Goal: Information Seeking & Learning: Learn about a topic

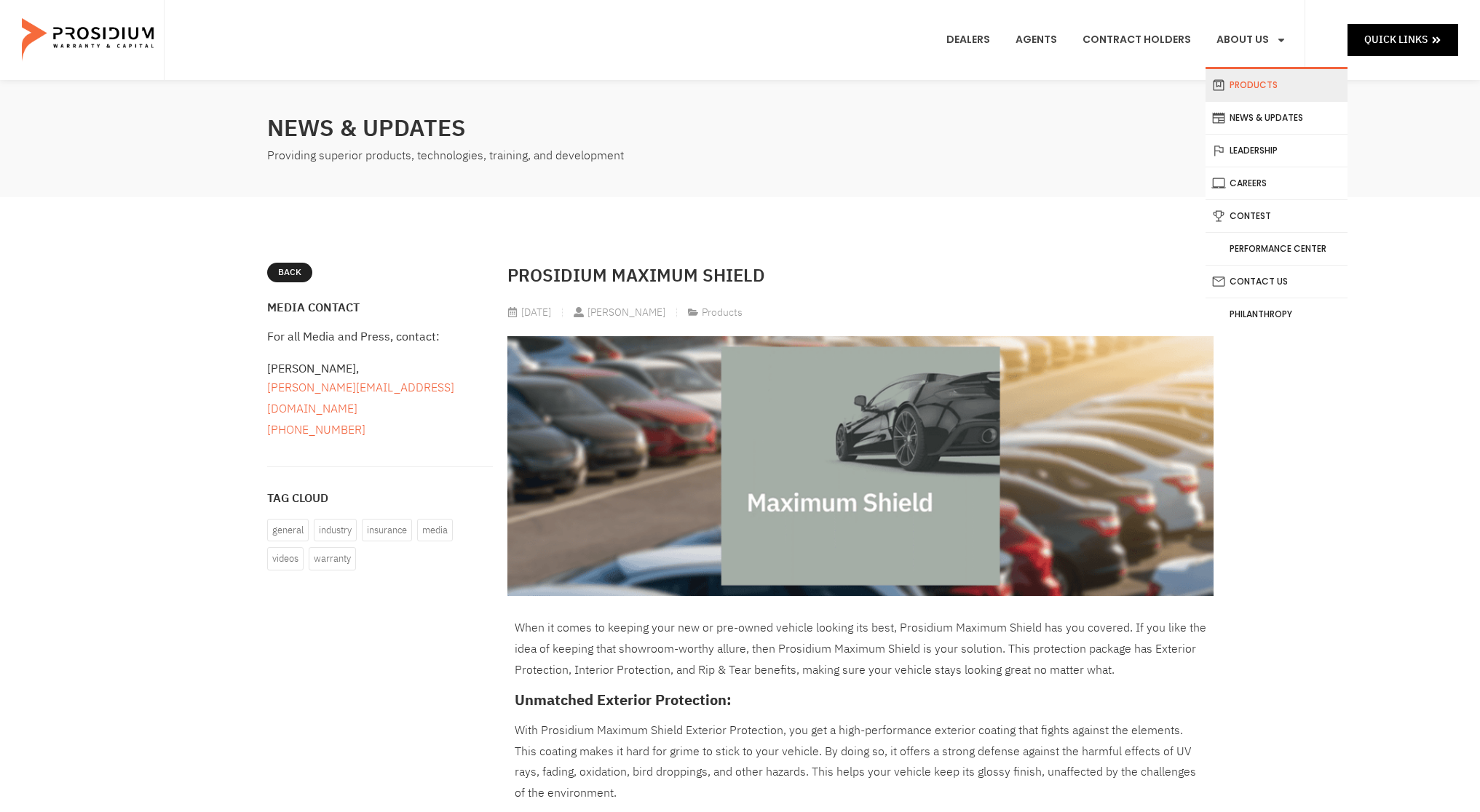
click at [1255, 85] on link "Products" at bounding box center [1276, 84] width 142 height 32
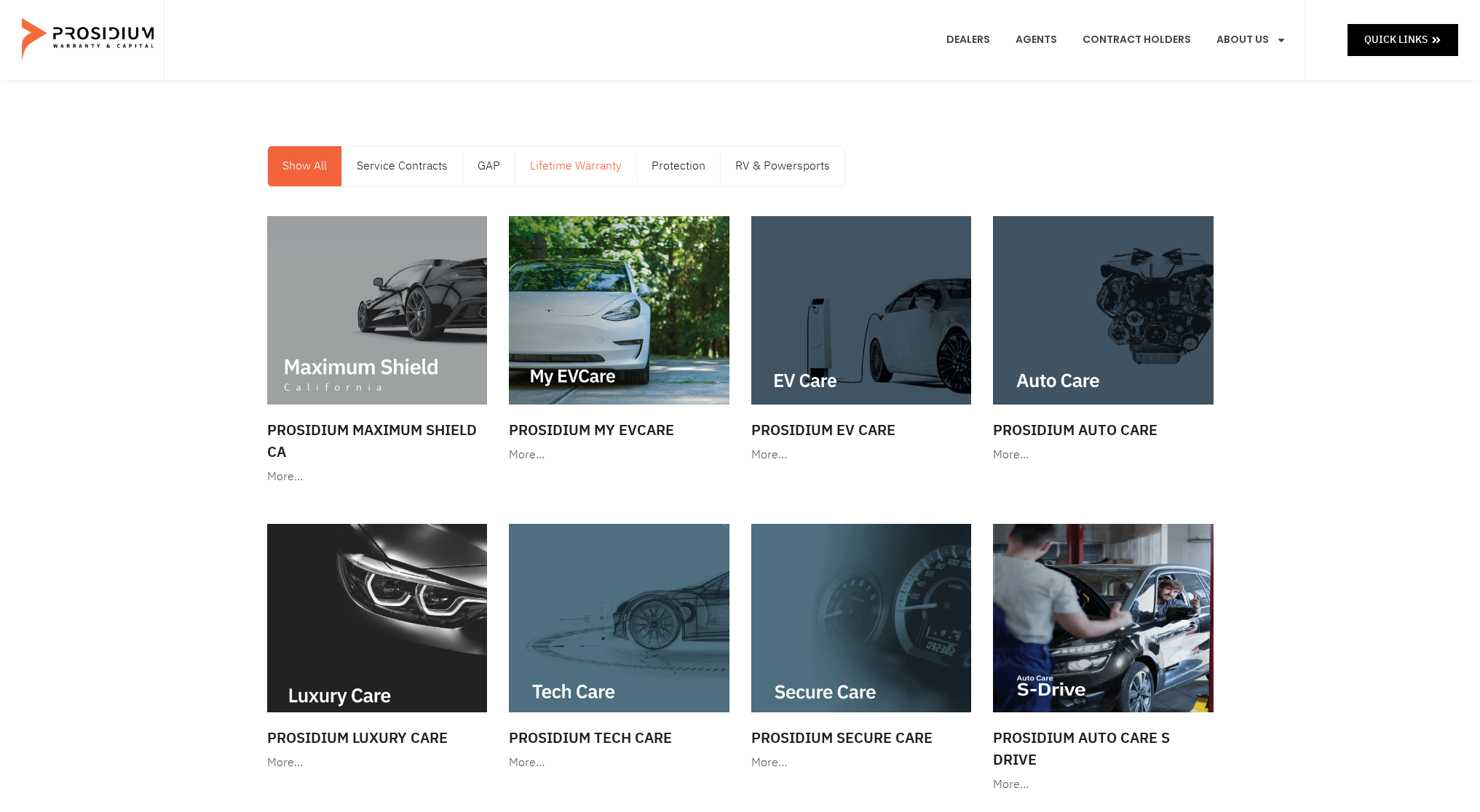
click at [586, 169] on link "Lifetime Warranty" at bounding box center [576, 166] width 120 height 40
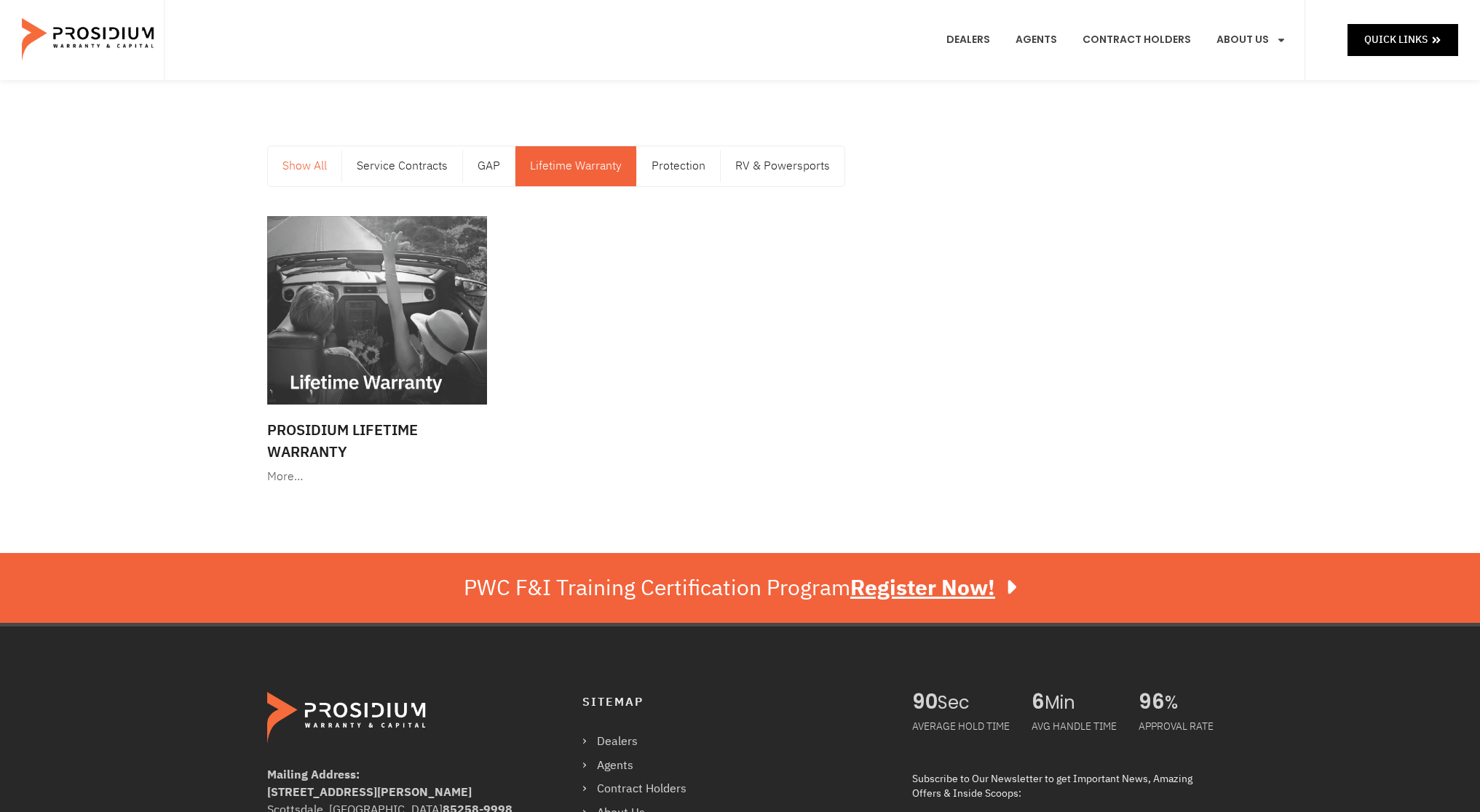
click at [311, 162] on link "Show All" at bounding box center [304, 166] width 73 height 40
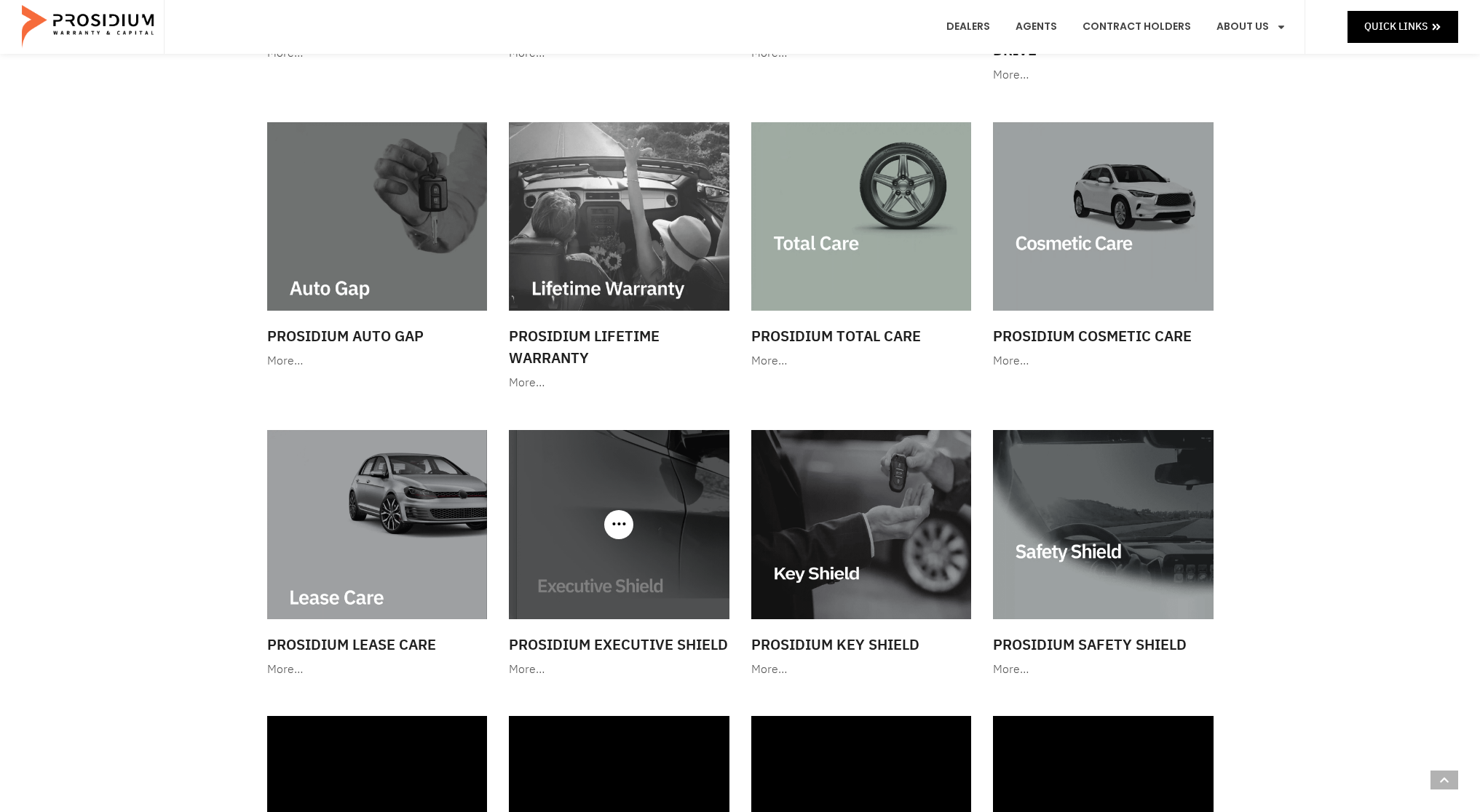
scroll to position [711, 0]
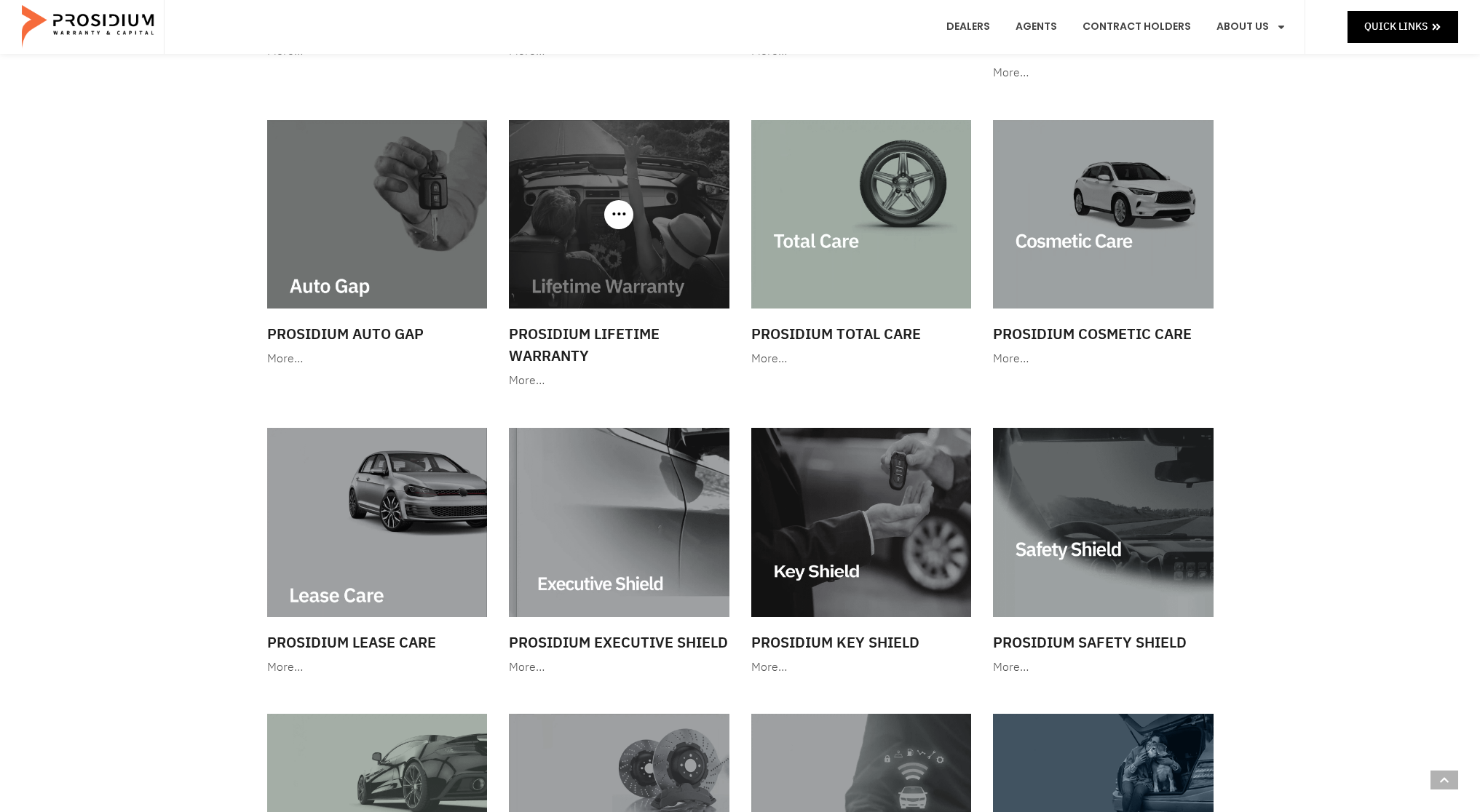
click at [597, 299] on img at bounding box center [619, 214] width 220 height 188
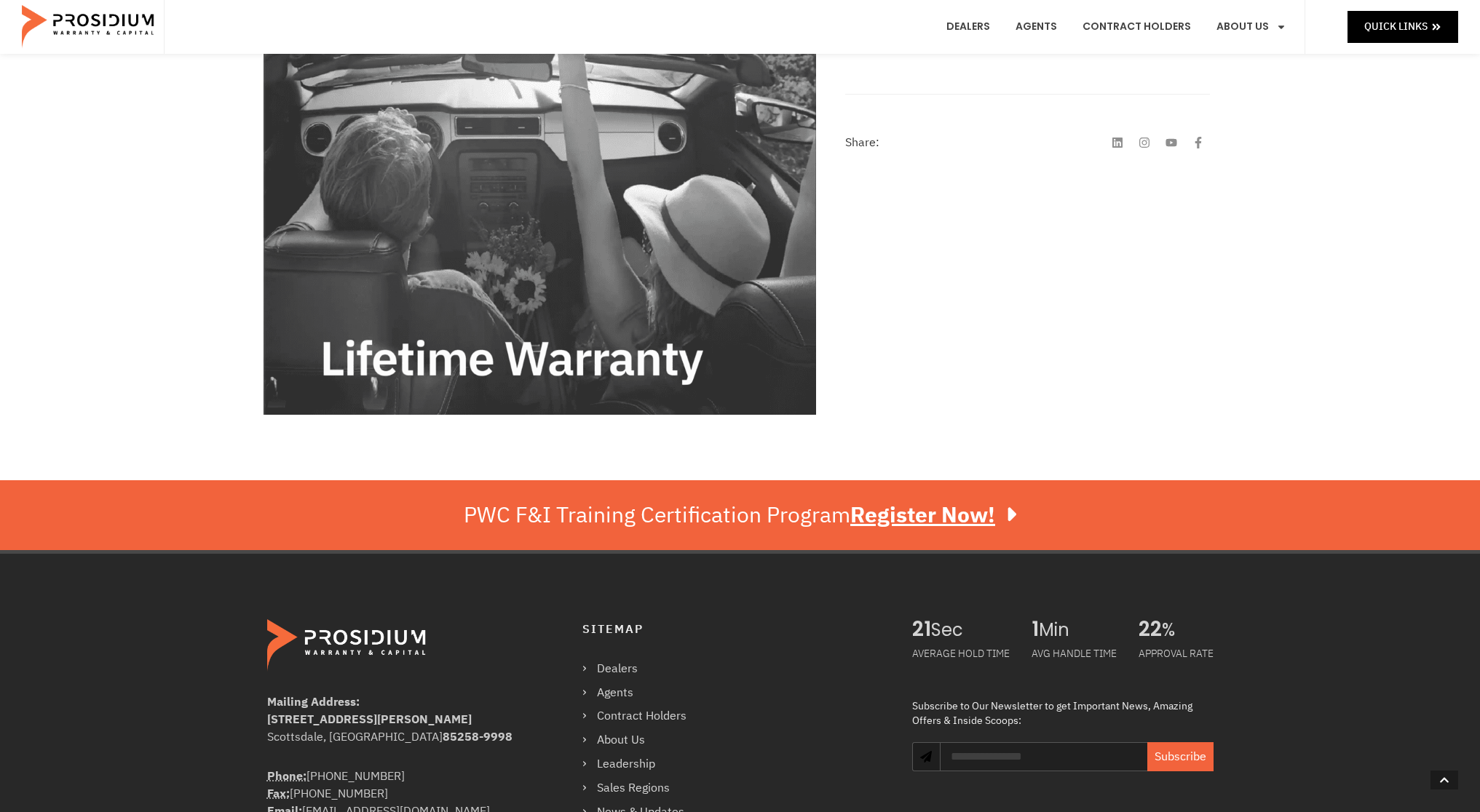
scroll to position [352, 0]
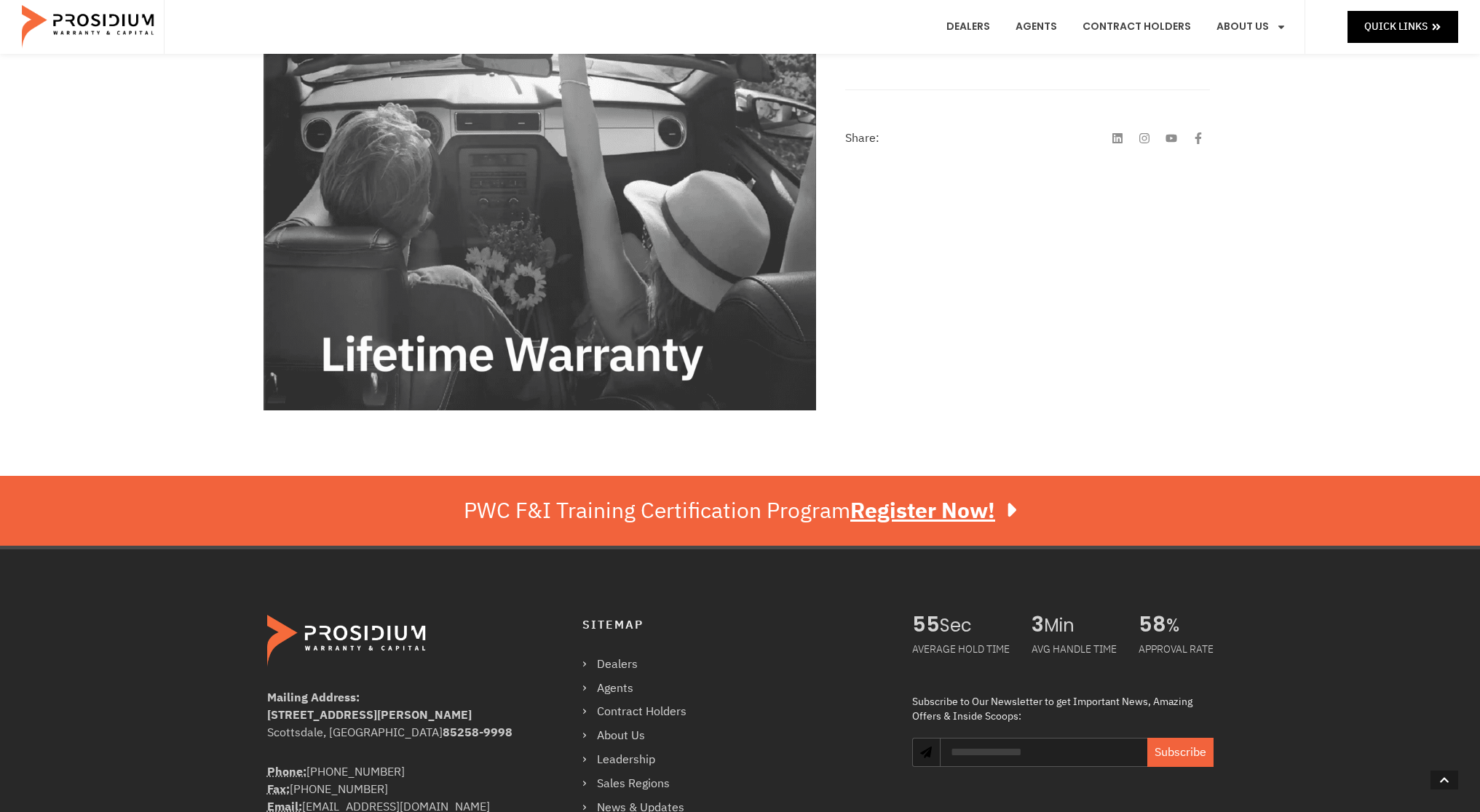
click at [534, 359] on img at bounding box center [540, 173] width 553 height 474
click at [397, 348] on img at bounding box center [540, 173] width 553 height 474
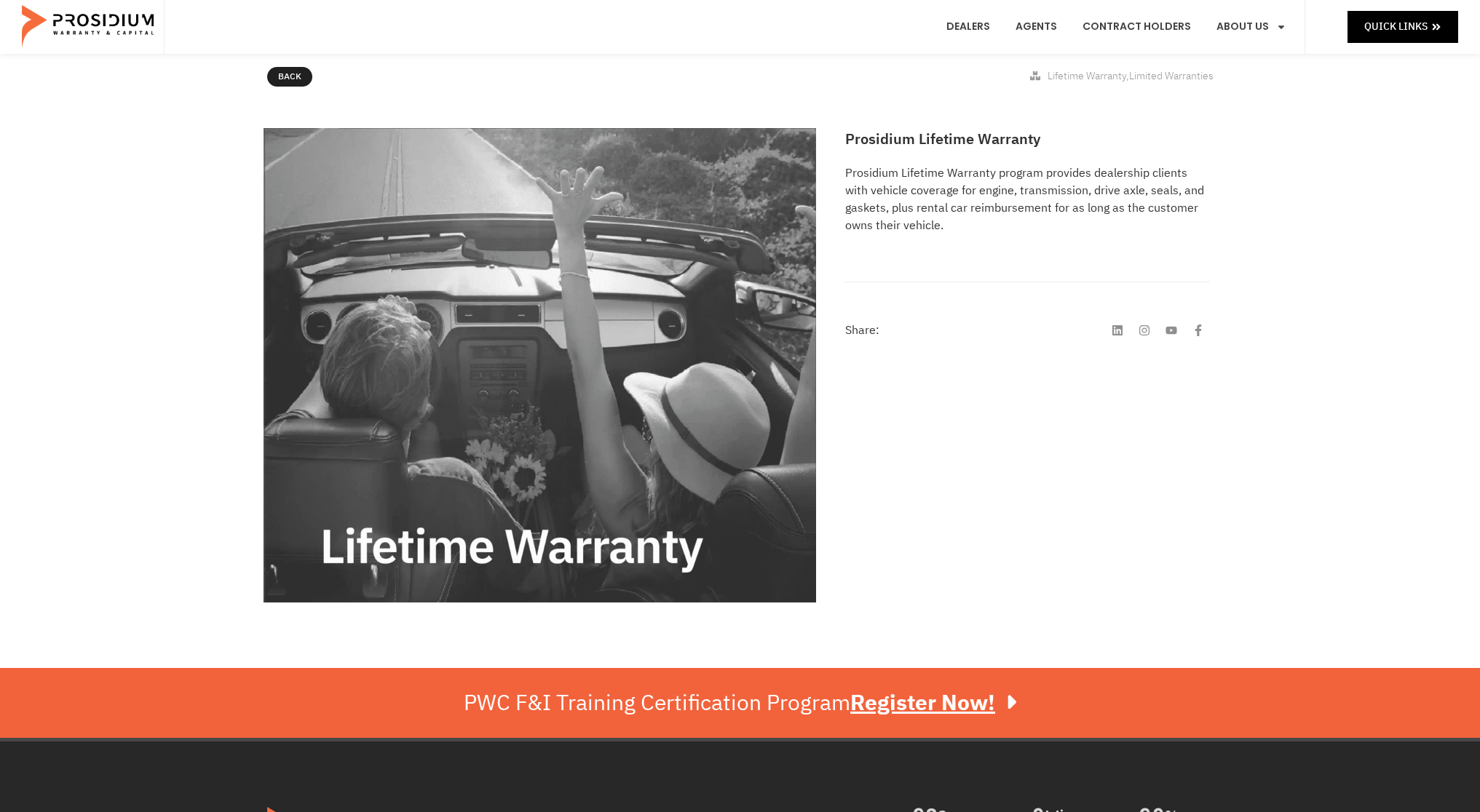
scroll to position [0, 0]
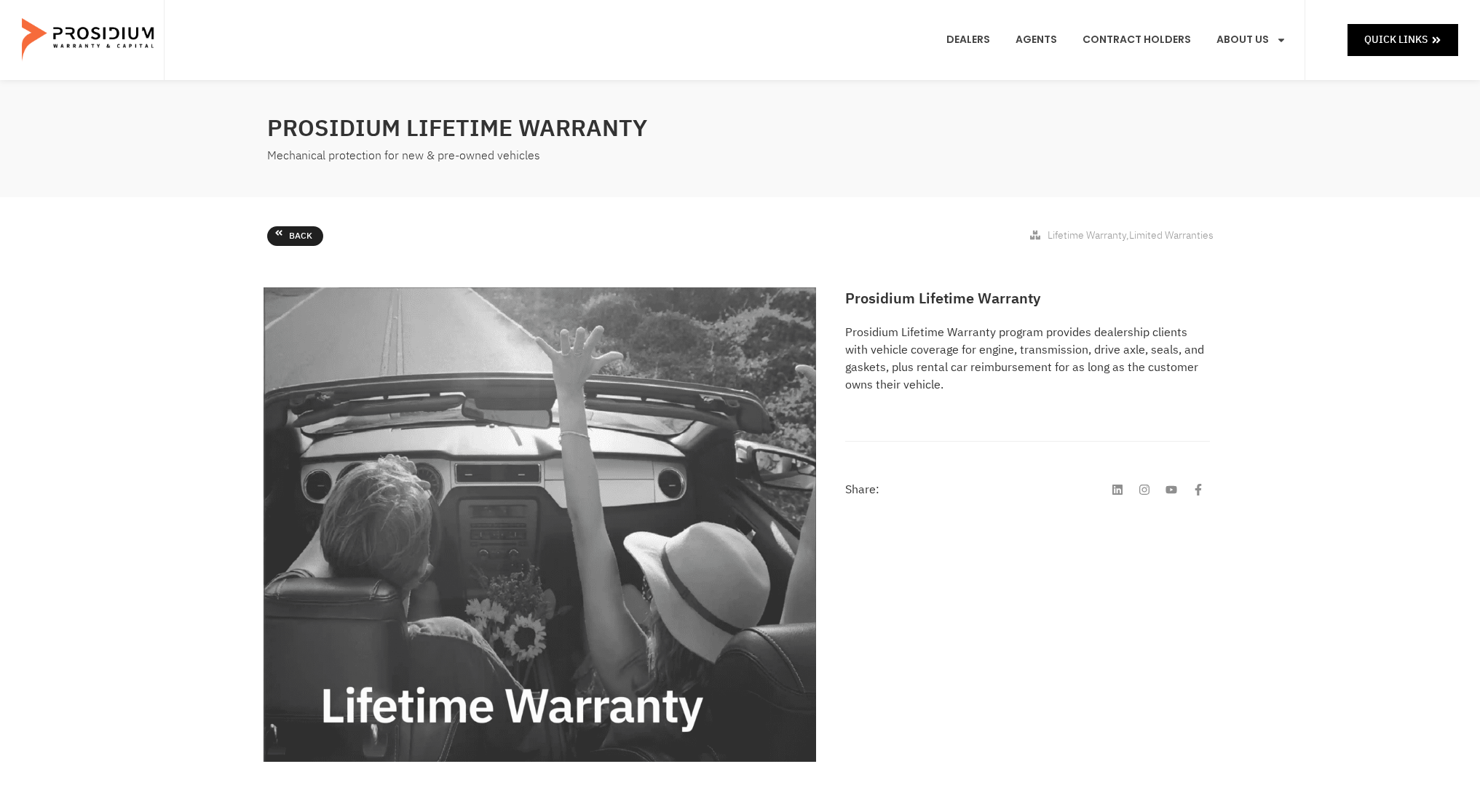
click at [290, 234] on span "Back" at bounding box center [300, 237] width 23 height 16
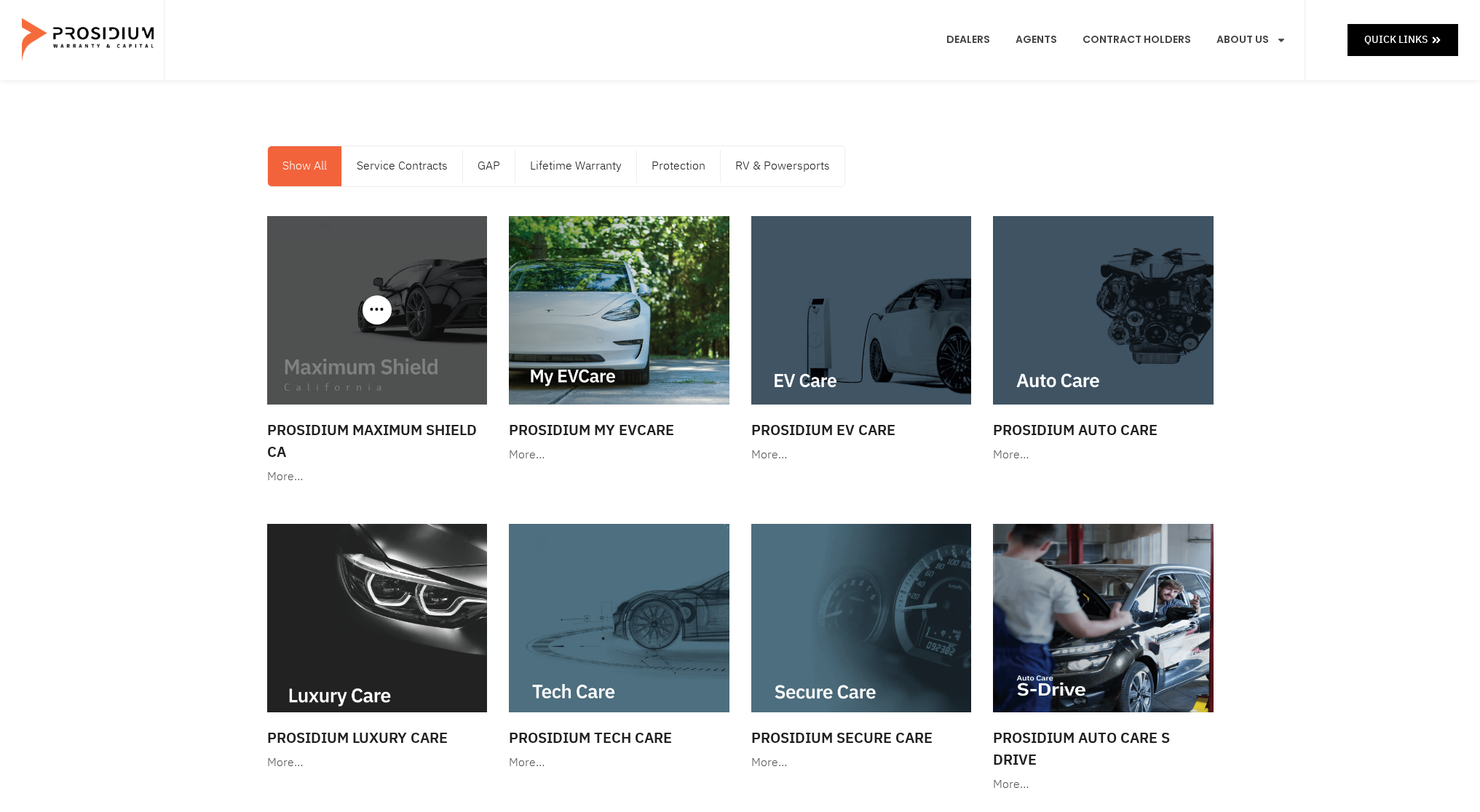
click at [381, 360] on img at bounding box center [377, 310] width 220 height 188
